Goal: Transaction & Acquisition: Download file/media

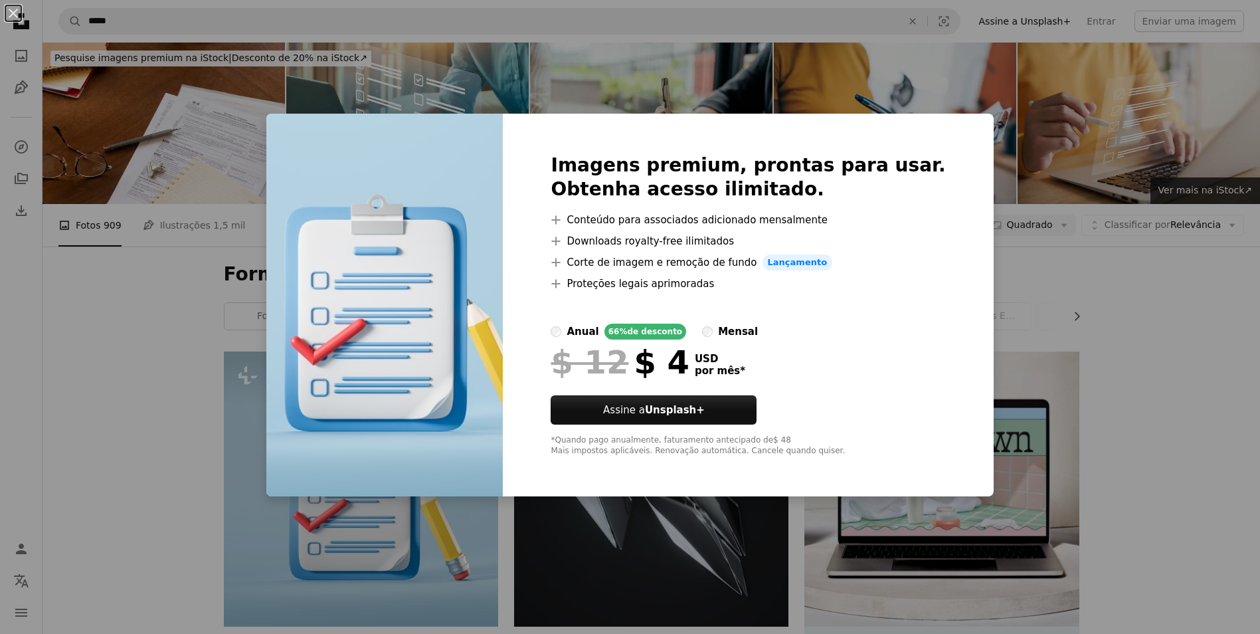
scroll to position [332, 0]
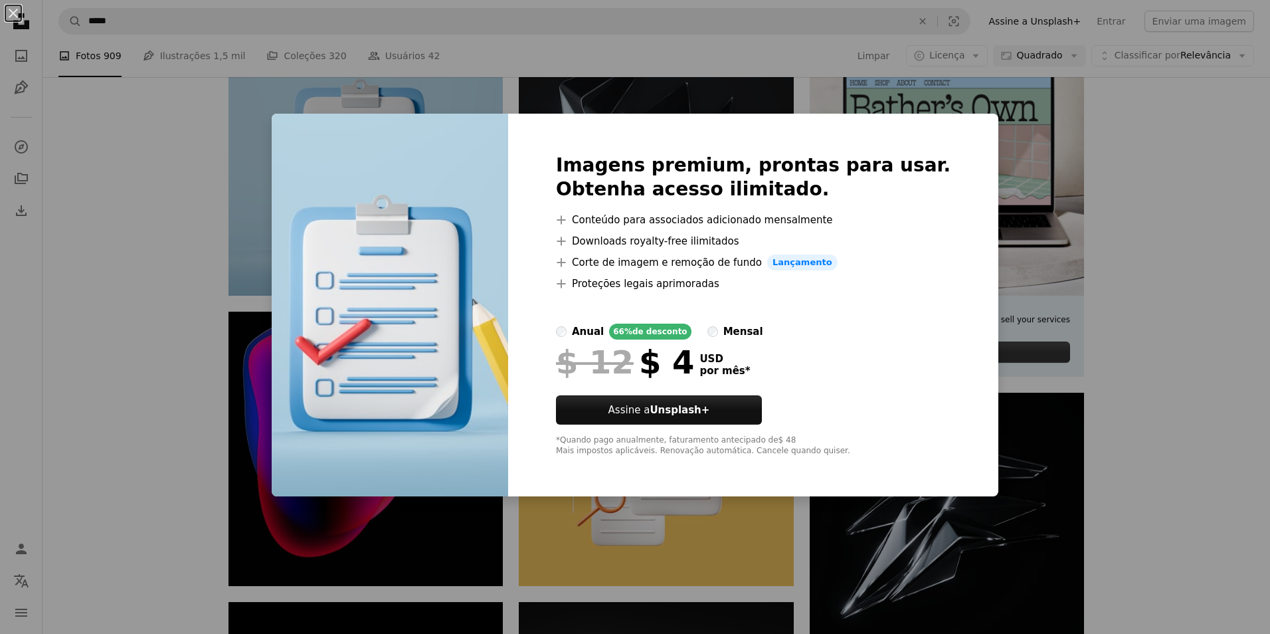
click at [1240, 185] on div "An X shape Imagens premium, prontas para usar. Obtenha acesso ilimitado. A plus…" at bounding box center [635, 317] width 1270 height 634
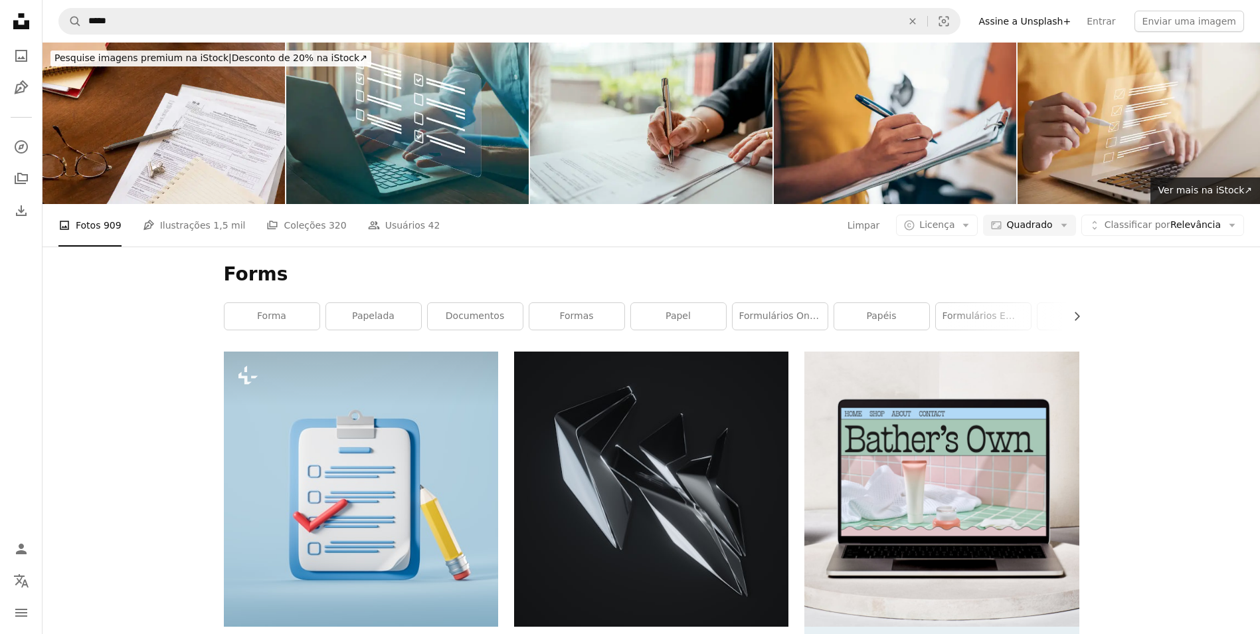
click at [18, 25] on icon at bounding box center [21, 21] width 16 height 16
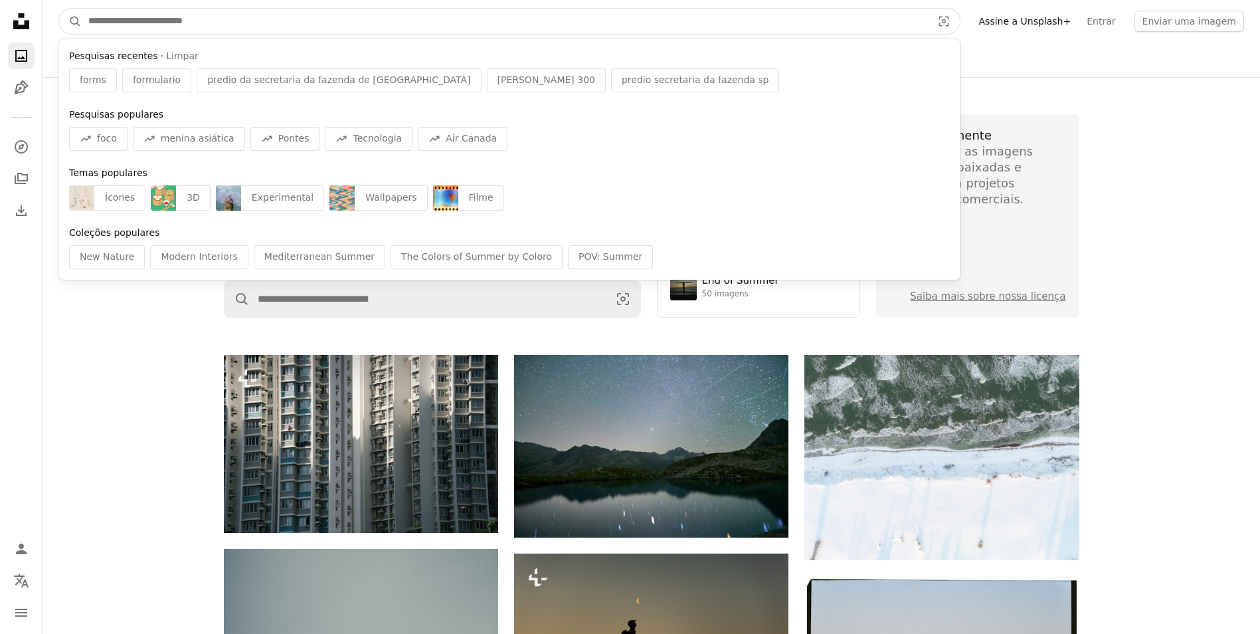
click at [213, 19] on input "Pesquise conteúdo visual em todo o site" at bounding box center [505, 21] width 846 height 25
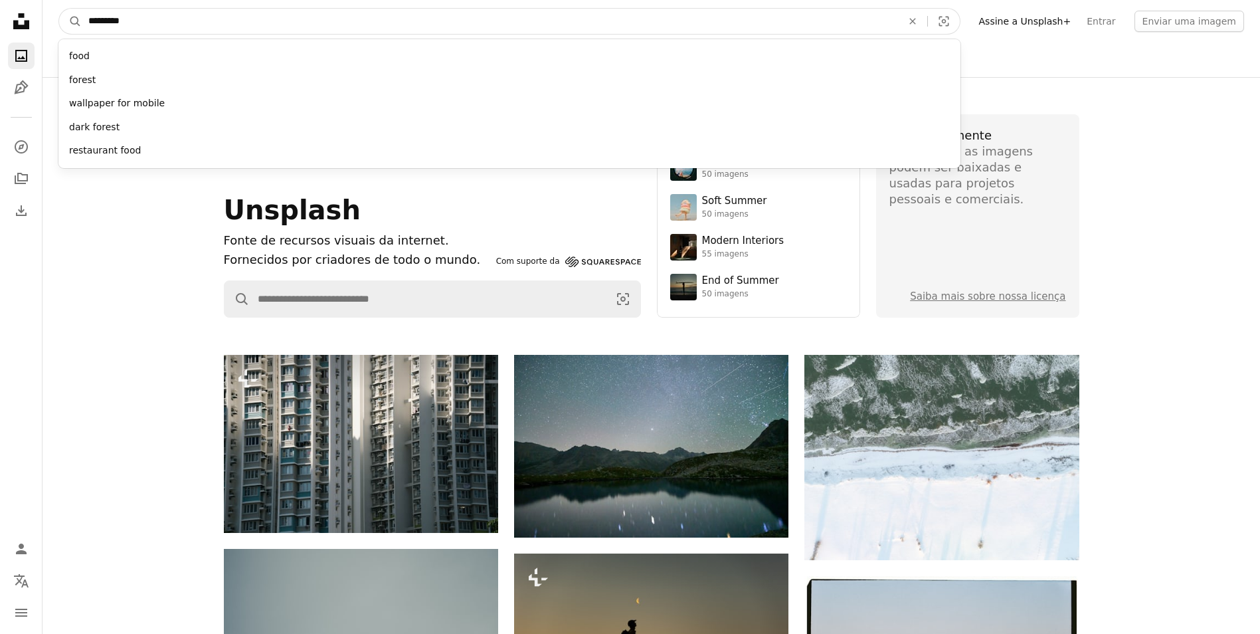
type input "**********"
click button "A magnifying glass" at bounding box center [70, 21] width 23 height 25
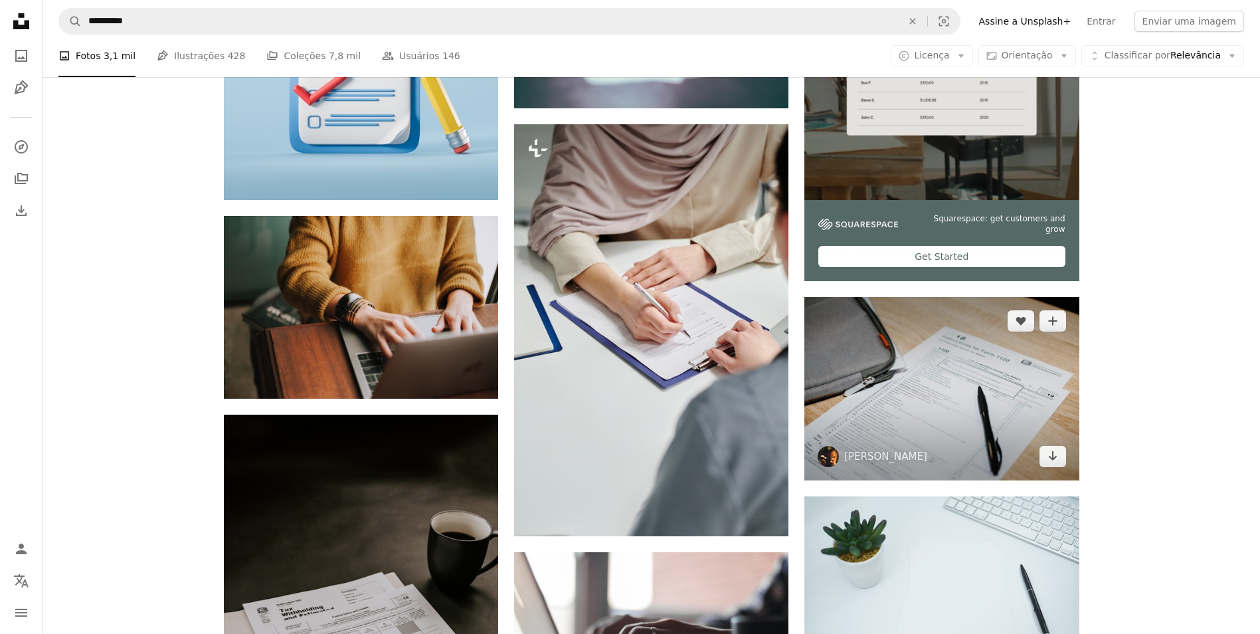
scroll to position [222, 0]
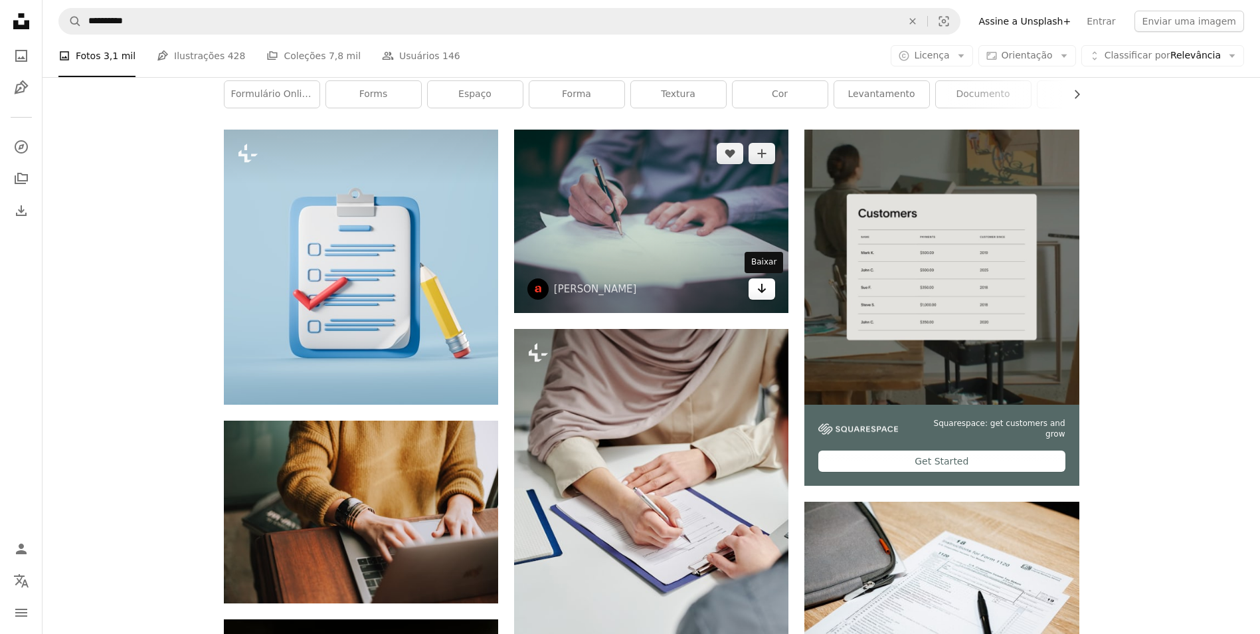
click at [772, 290] on link "Arrow pointing down" at bounding box center [761, 288] width 27 height 21
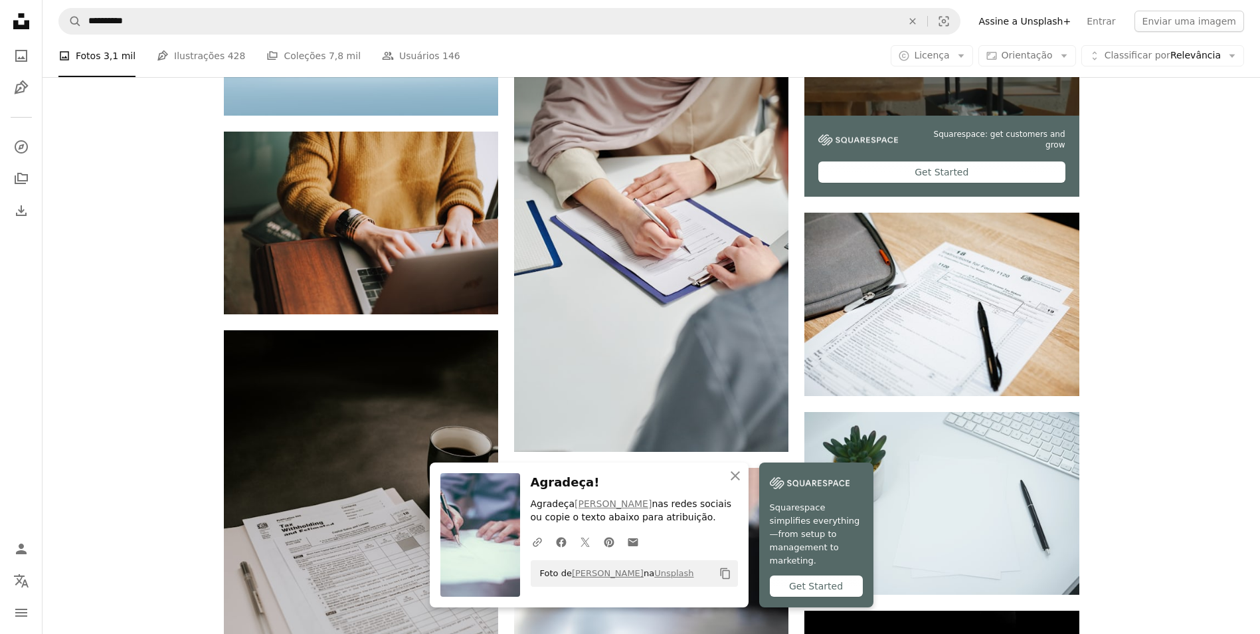
scroll to position [561, 0]
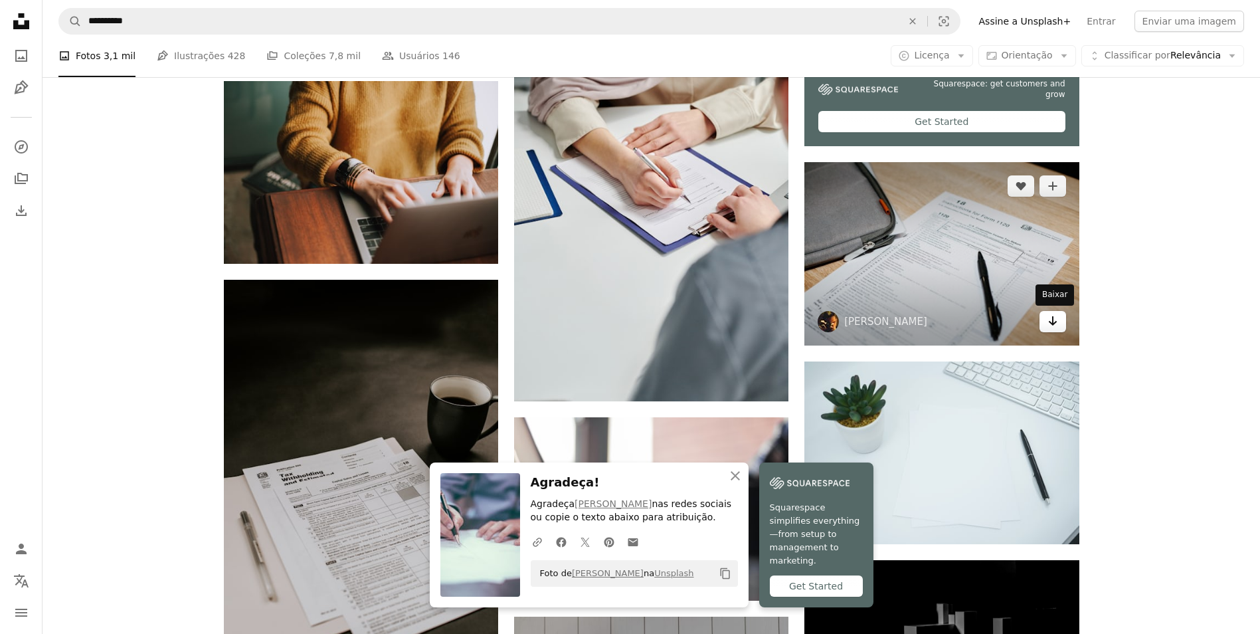
click at [1047, 323] on icon "Arrow pointing down" at bounding box center [1052, 321] width 11 height 16
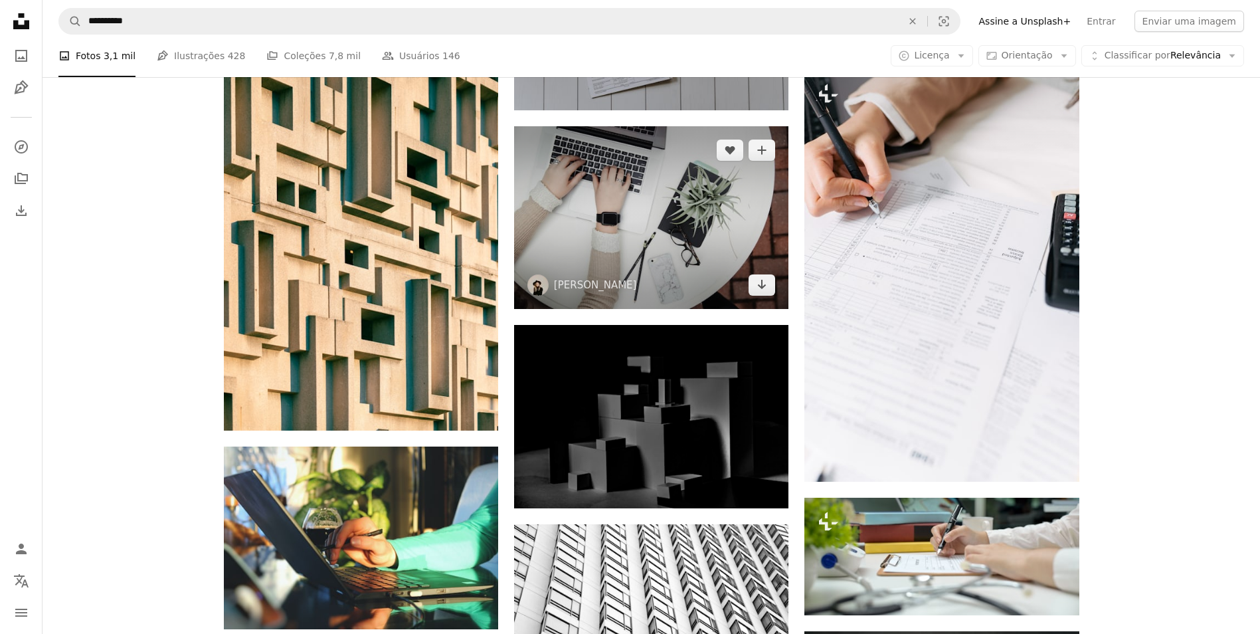
scroll to position [1215, 0]
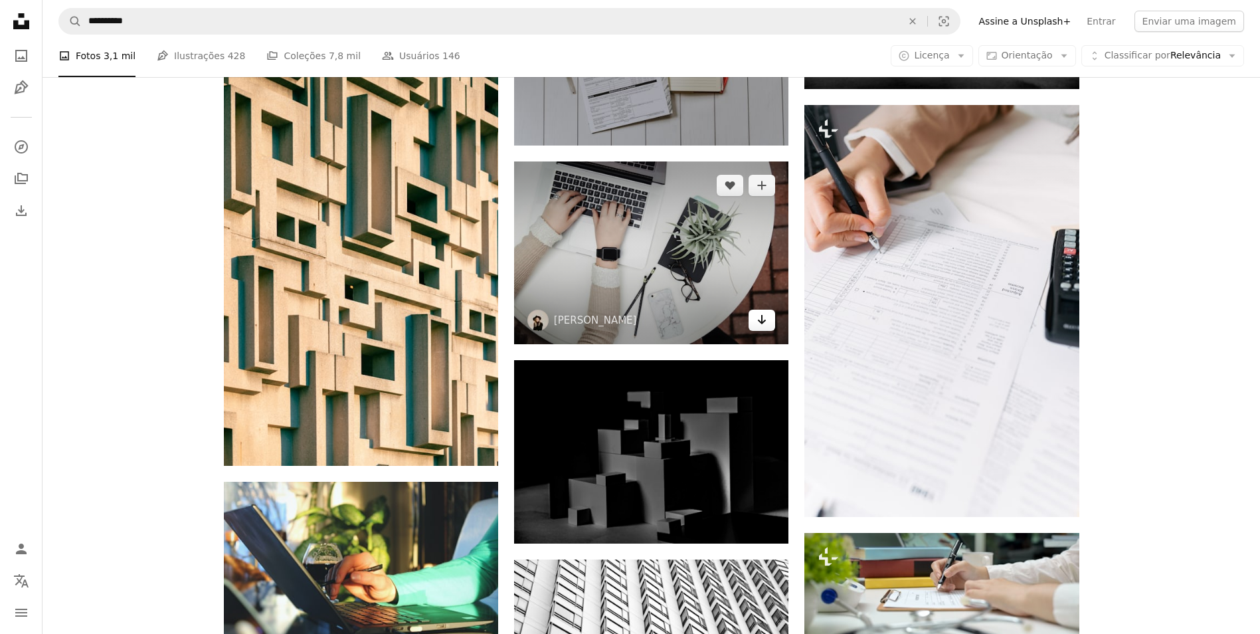
click at [758, 321] on icon "Baixar" at bounding box center [762, 319] width 9 height 9
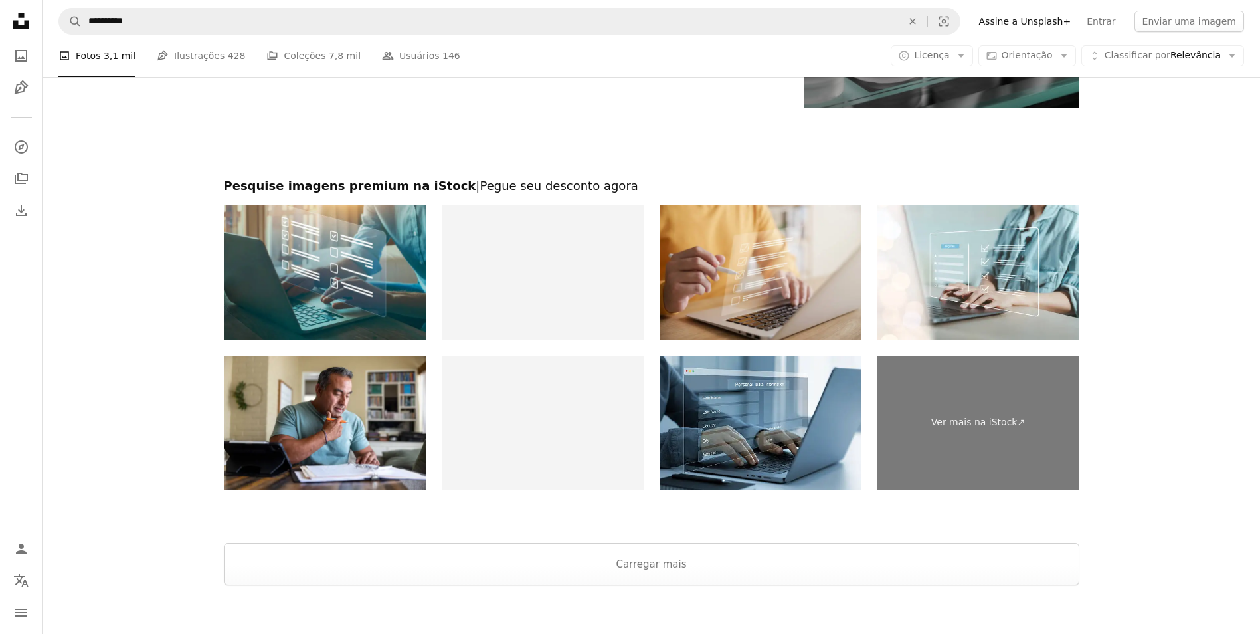
scroll to position [2560, 0]
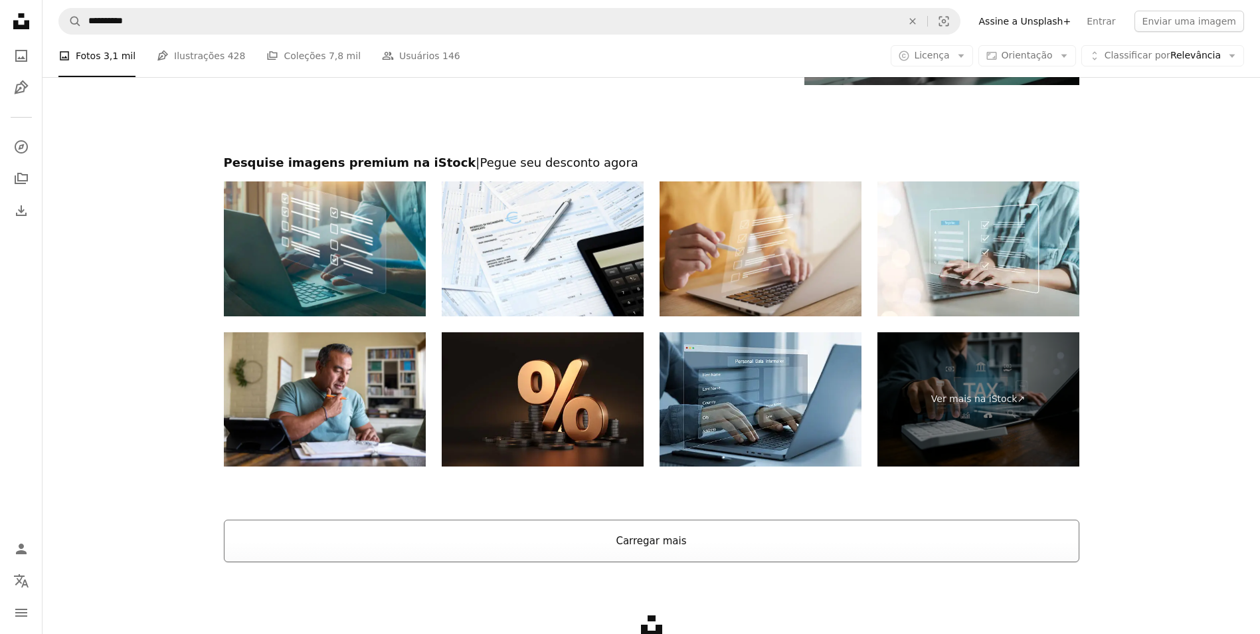
click at [988, 545] on button "Carregar mais" at bounding box center [651, 540] width 855 height 43
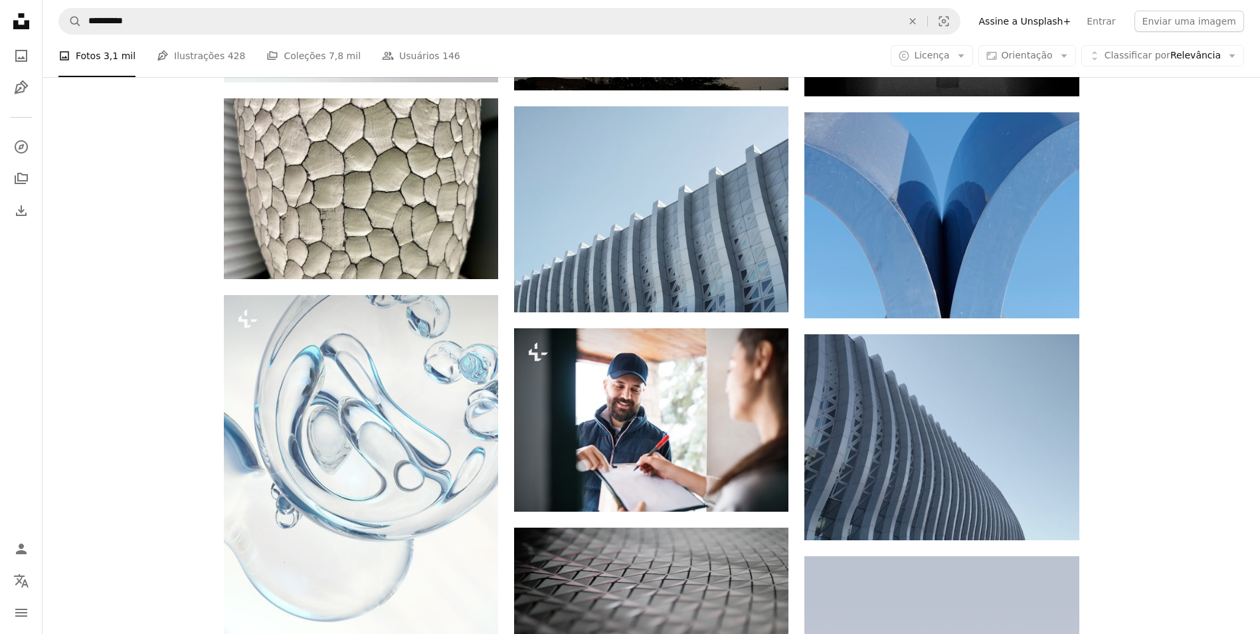
scroll to position [4485, 0]
